Goal: Task Accomplishment & Management: Manage account settings

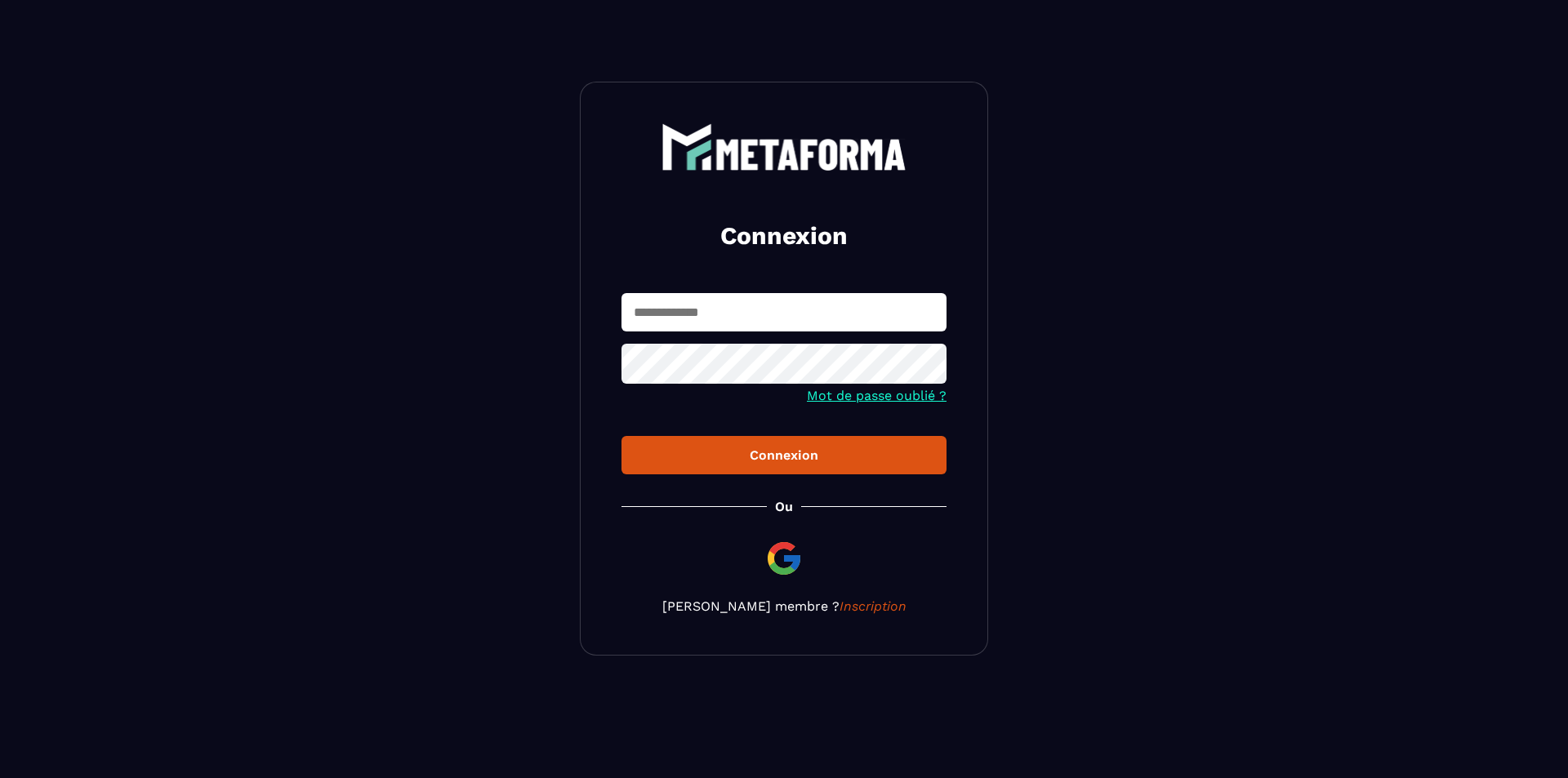
type input "**********"
click at [750, 452] on div "Connexion" at bounding box center [784, 455] width 299 height 15
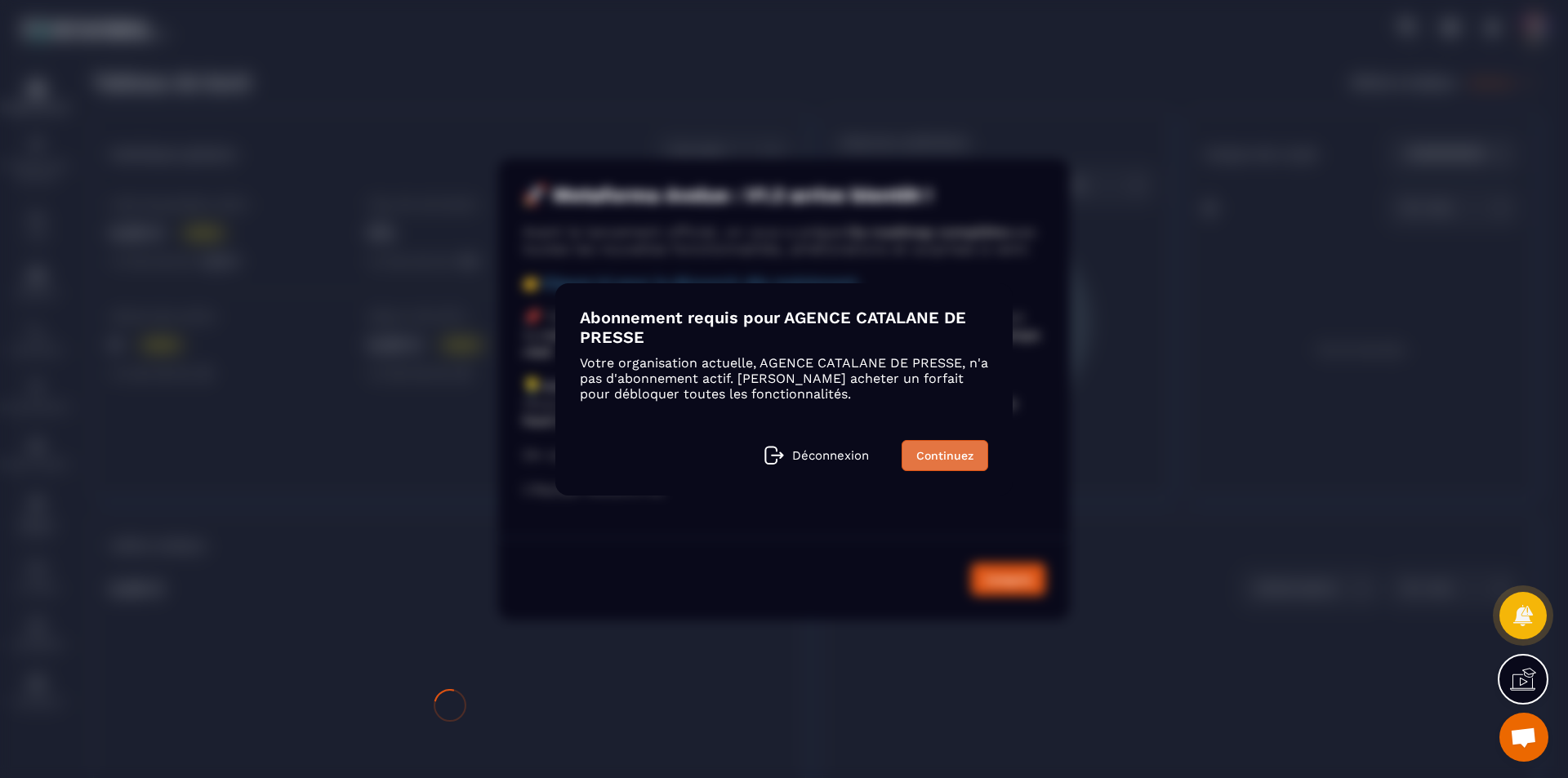
click at [952, 458] on link "Continuez" at bounding box center [945, 455] width 87 height 31
